Goal: Find specific page/section: Find specific page/section

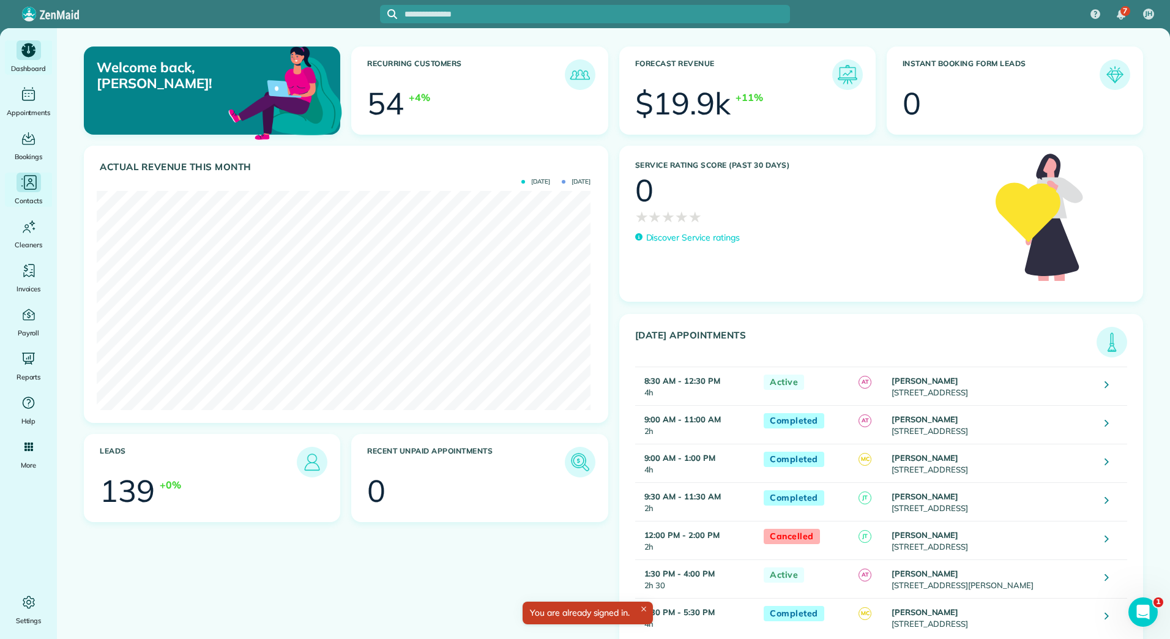
click at [32, 190] on icon "Main" at bounding box center [29, 182] width 18 height 18
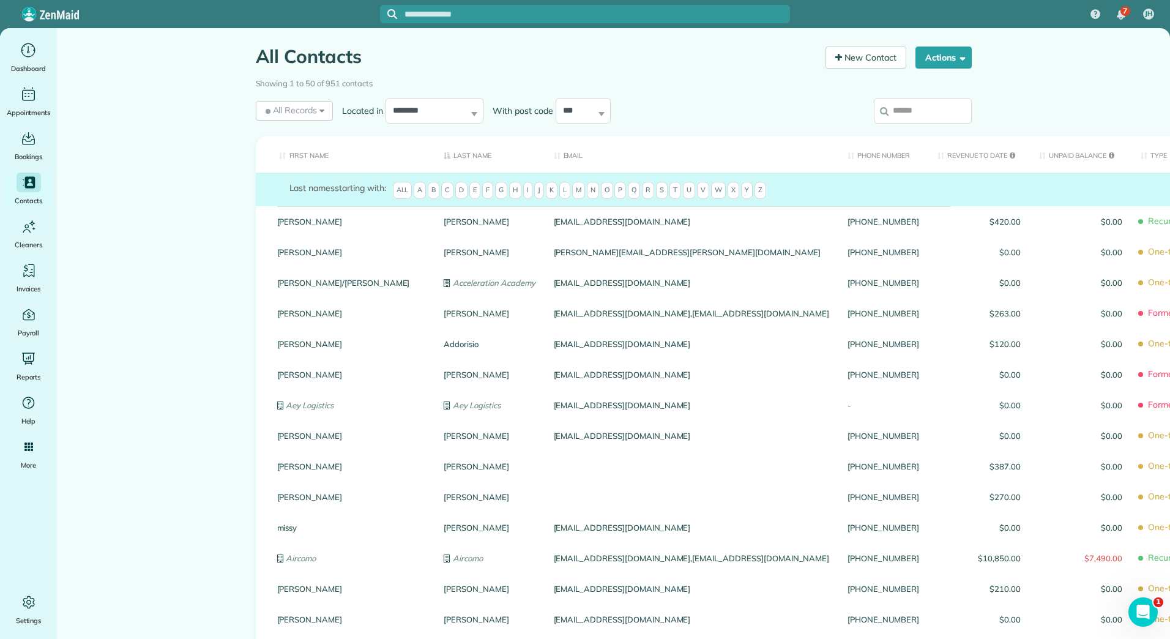
click at [461, 190] on span "D" at bounding box center [461, 190] width 12 height 17
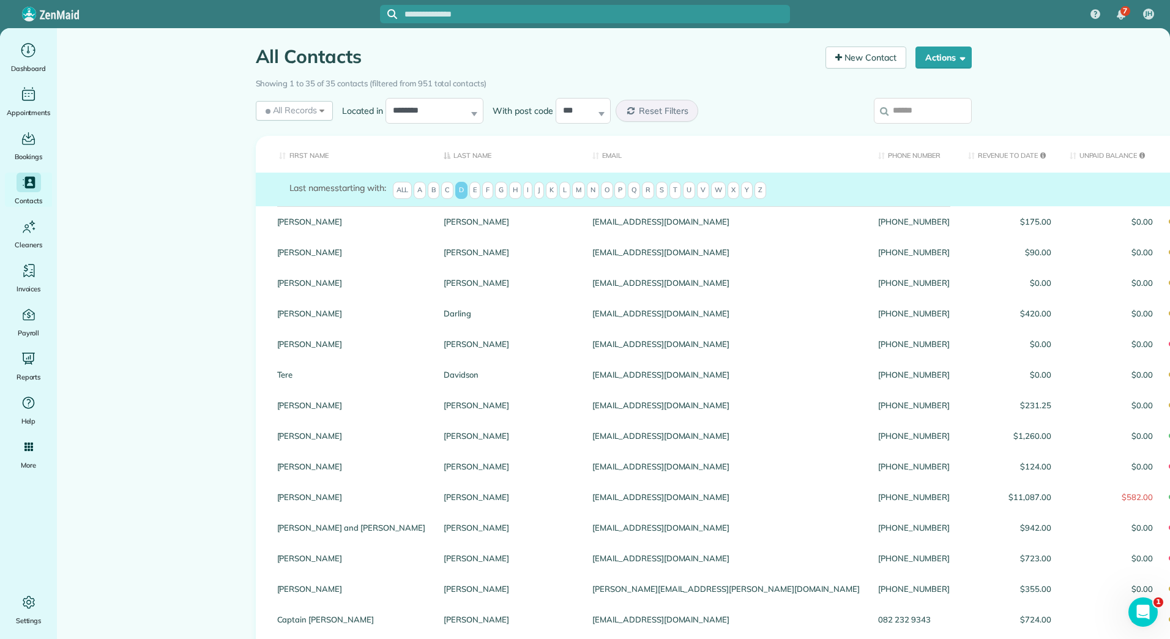
click at [432, 190] on span "B" at bounding box center [434, 190] width 12 height 17
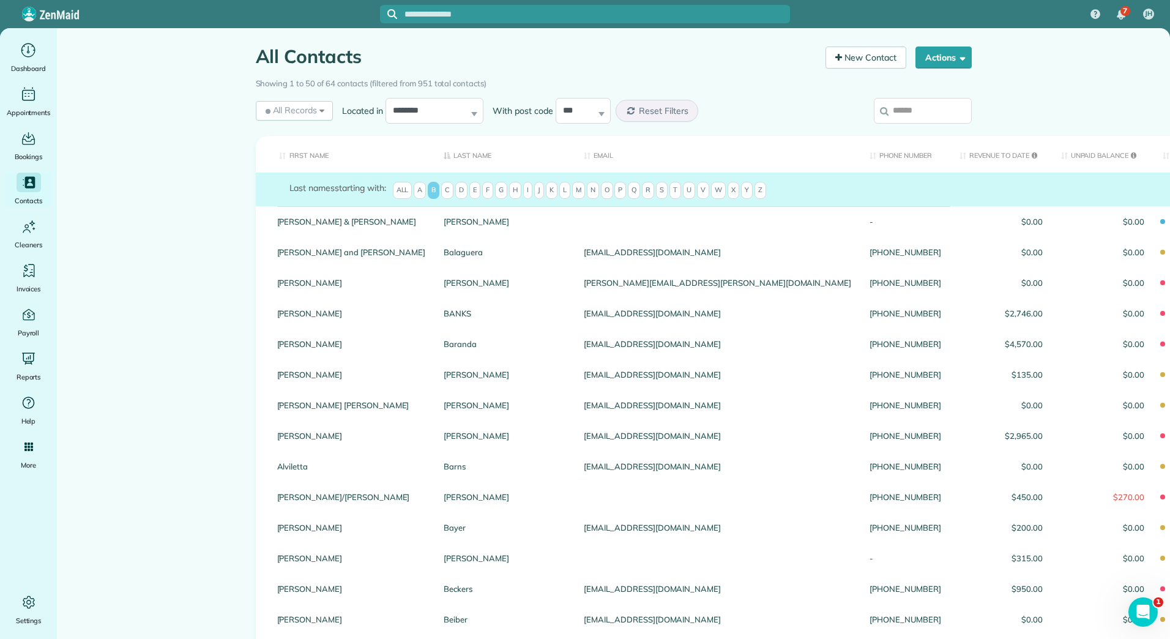
click at [946, 111] on input "search" at bounding box center [923, 111] width 98 height 26
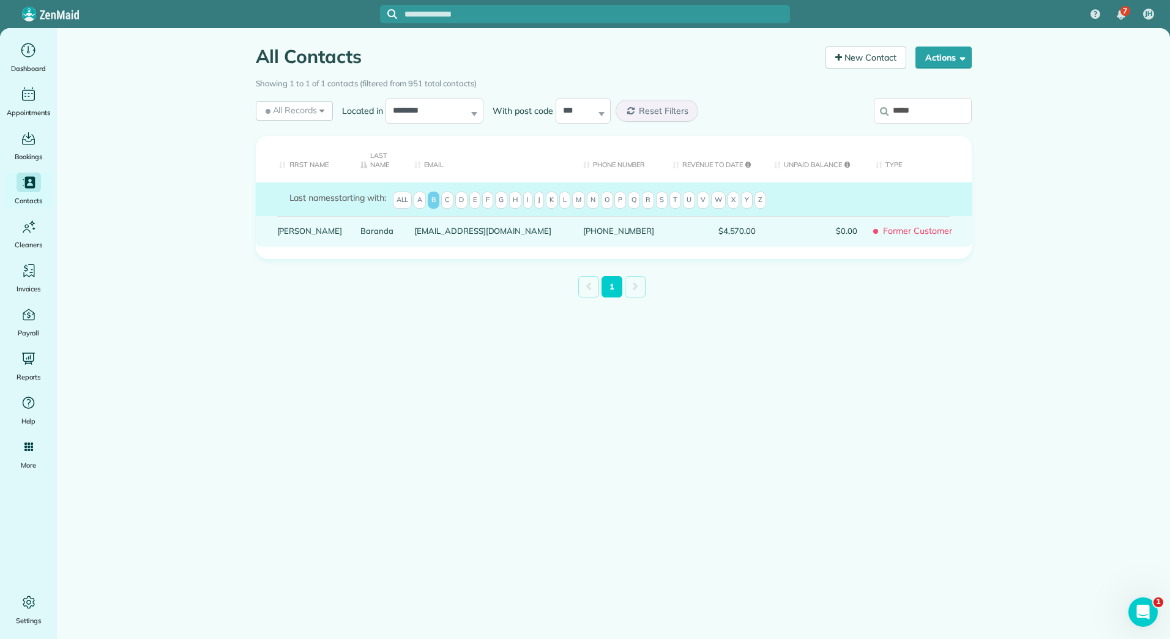
type input "*****"
click at [360, 228] on link "Baranda" at bounding box center [377, 230] width 35 height 9
